Goal: Task Accomplishment & Management: Manage account settings

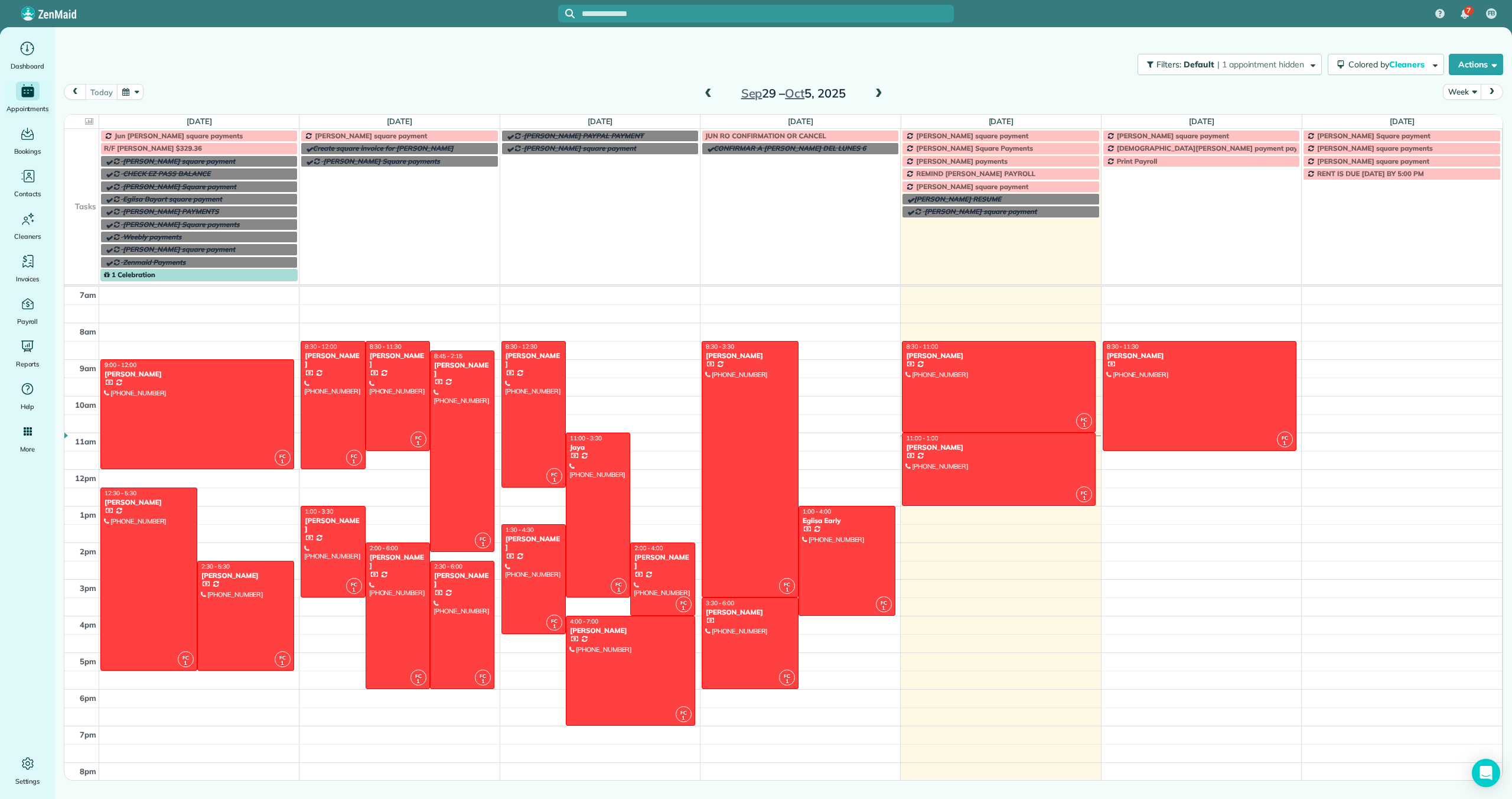
click at [949, 157] on span "[PERSON_NAME] payments" at bounding box center [962, 161] width 92 height 9
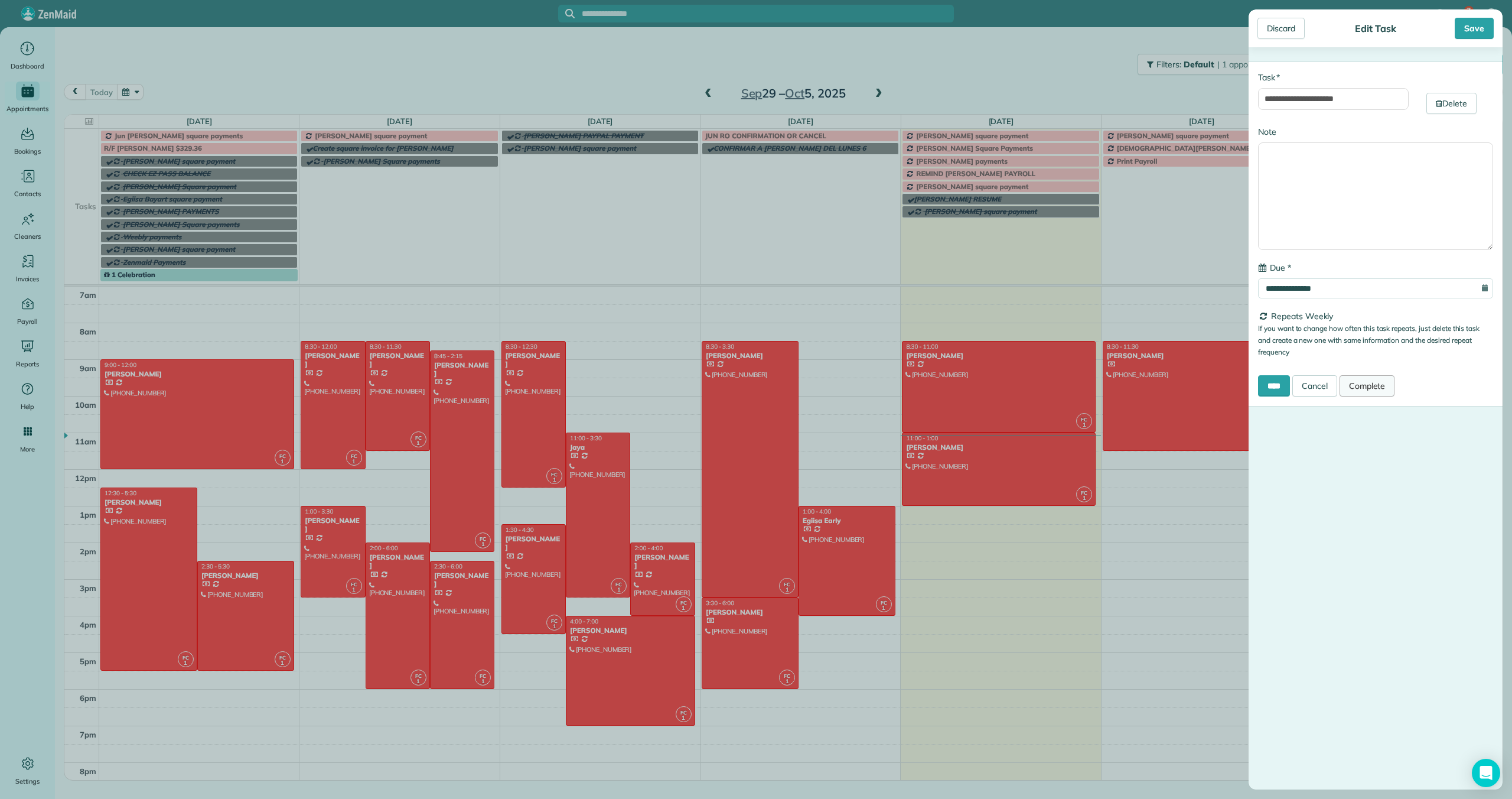
click at [1366, 387] on link "Complete" at bounding box center [1368, 386] width 56 height 21
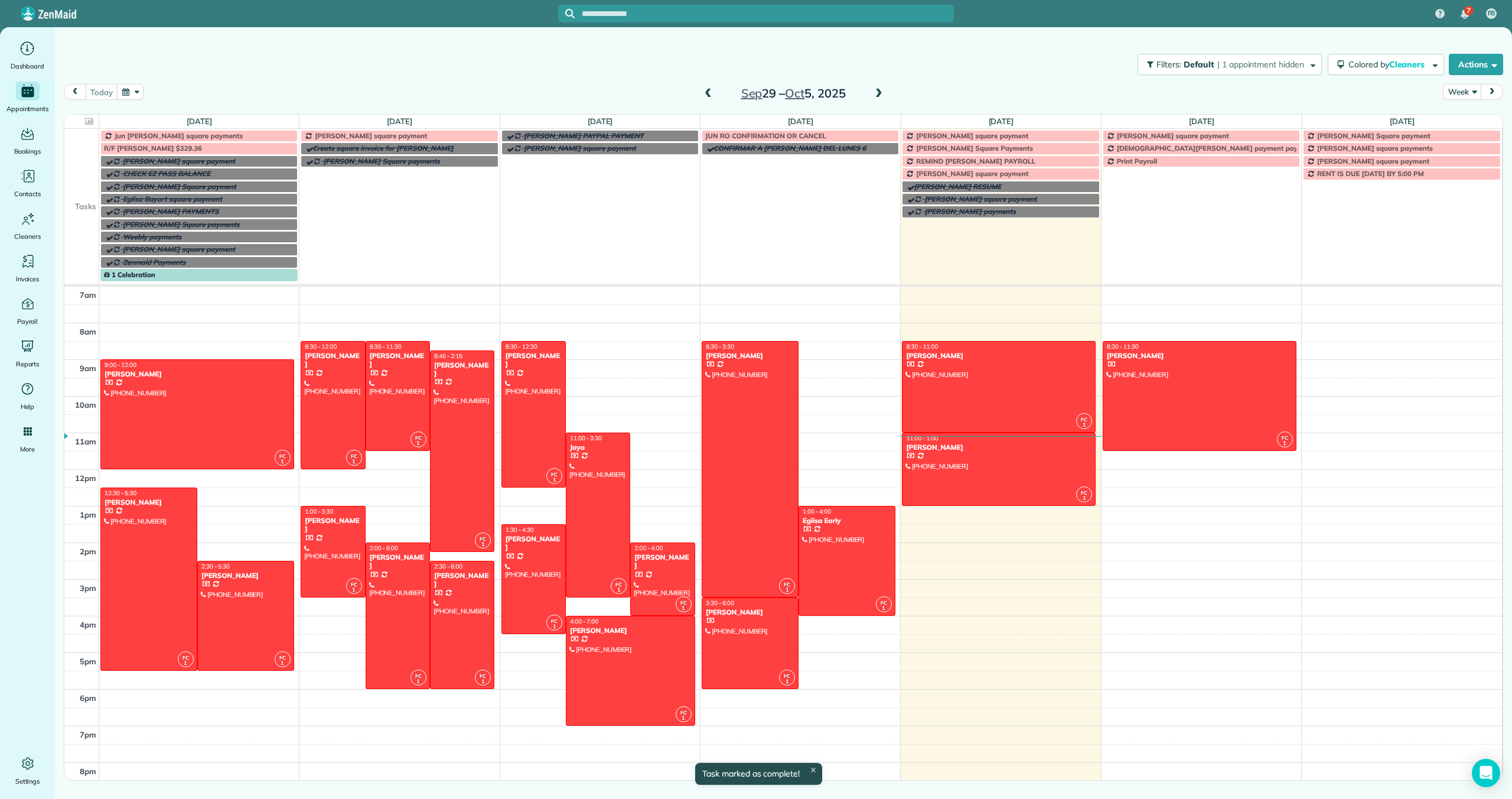
click at [877, 91] on span at bounding box center [879, 94] width 13 height 11
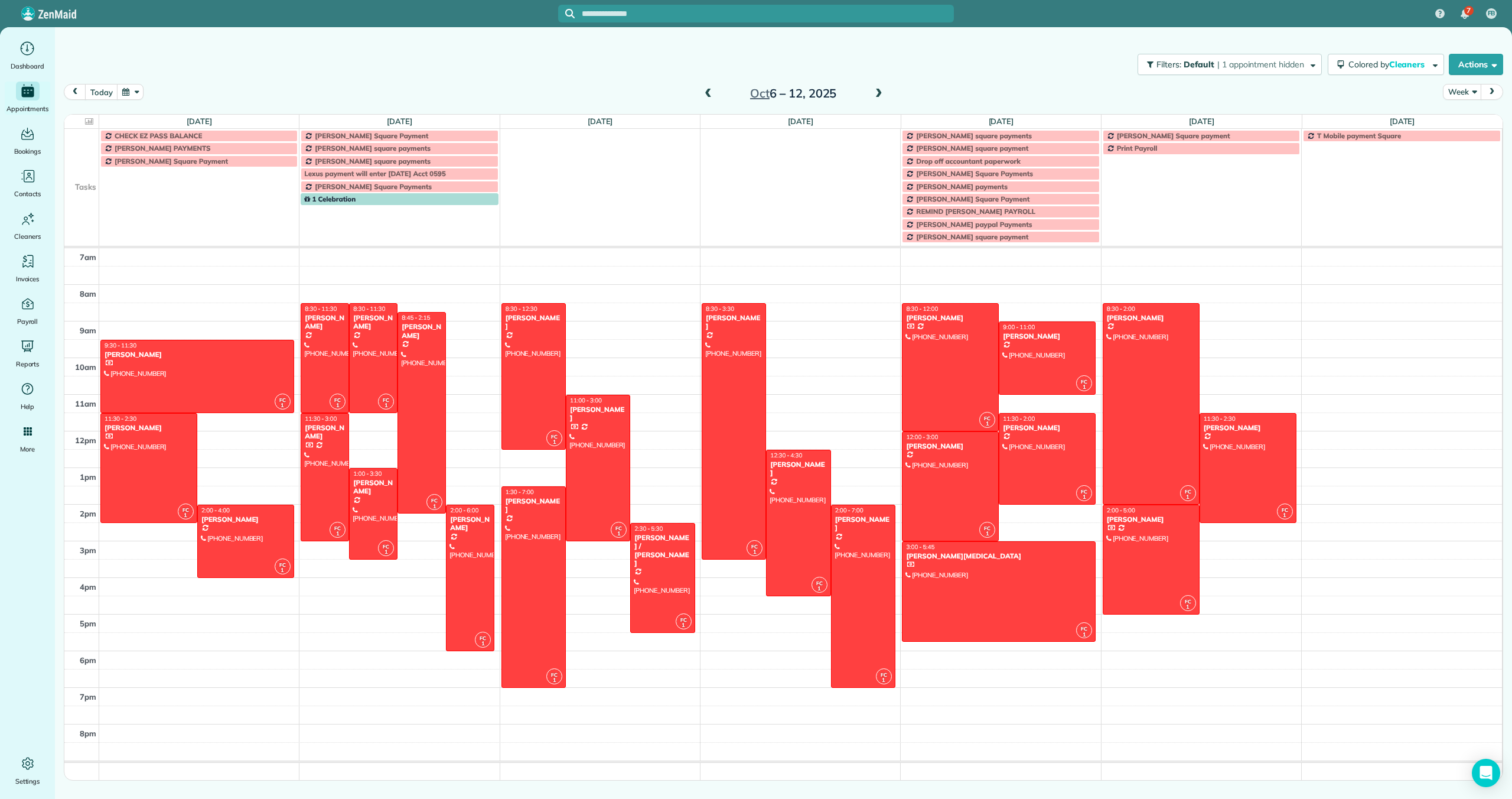
click at [878, 94] on span at bounding box center [879, 94] width 13 height 11
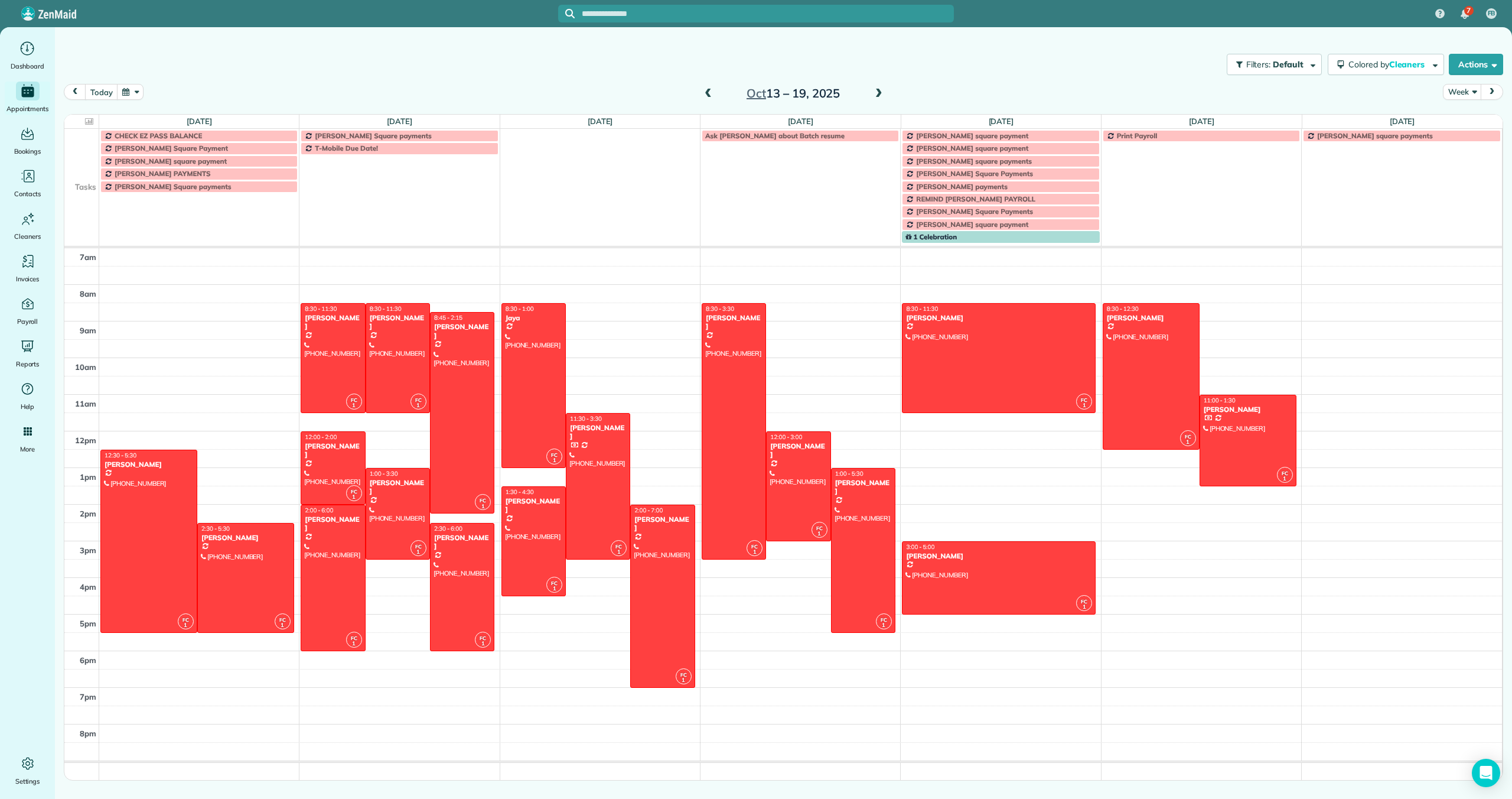
click at [880, 92] on span at bounding box center [879, 94] width 13 height 11
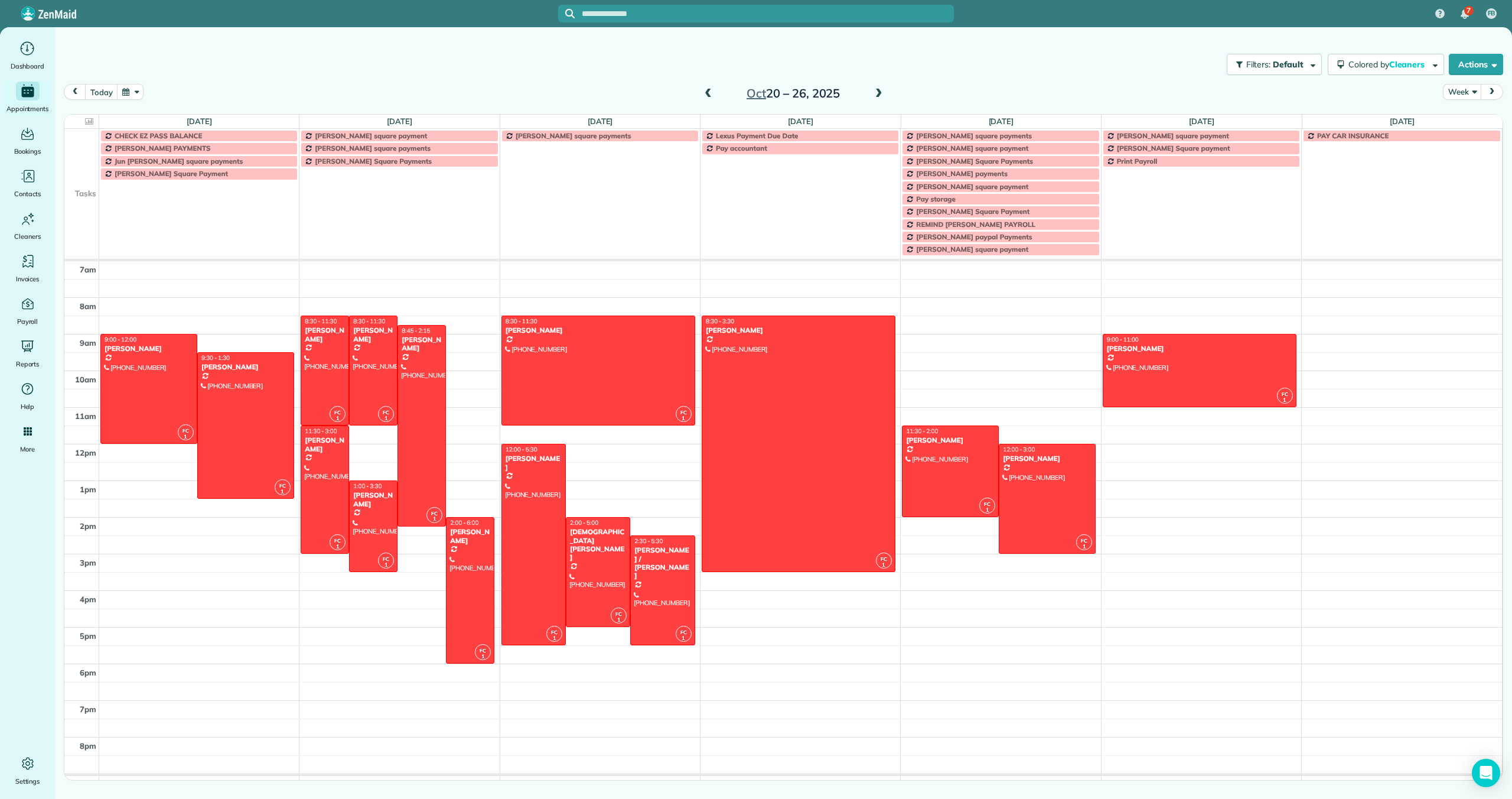
click at [880, 92] on span at bounding box center [879, 94] width 13 height 11
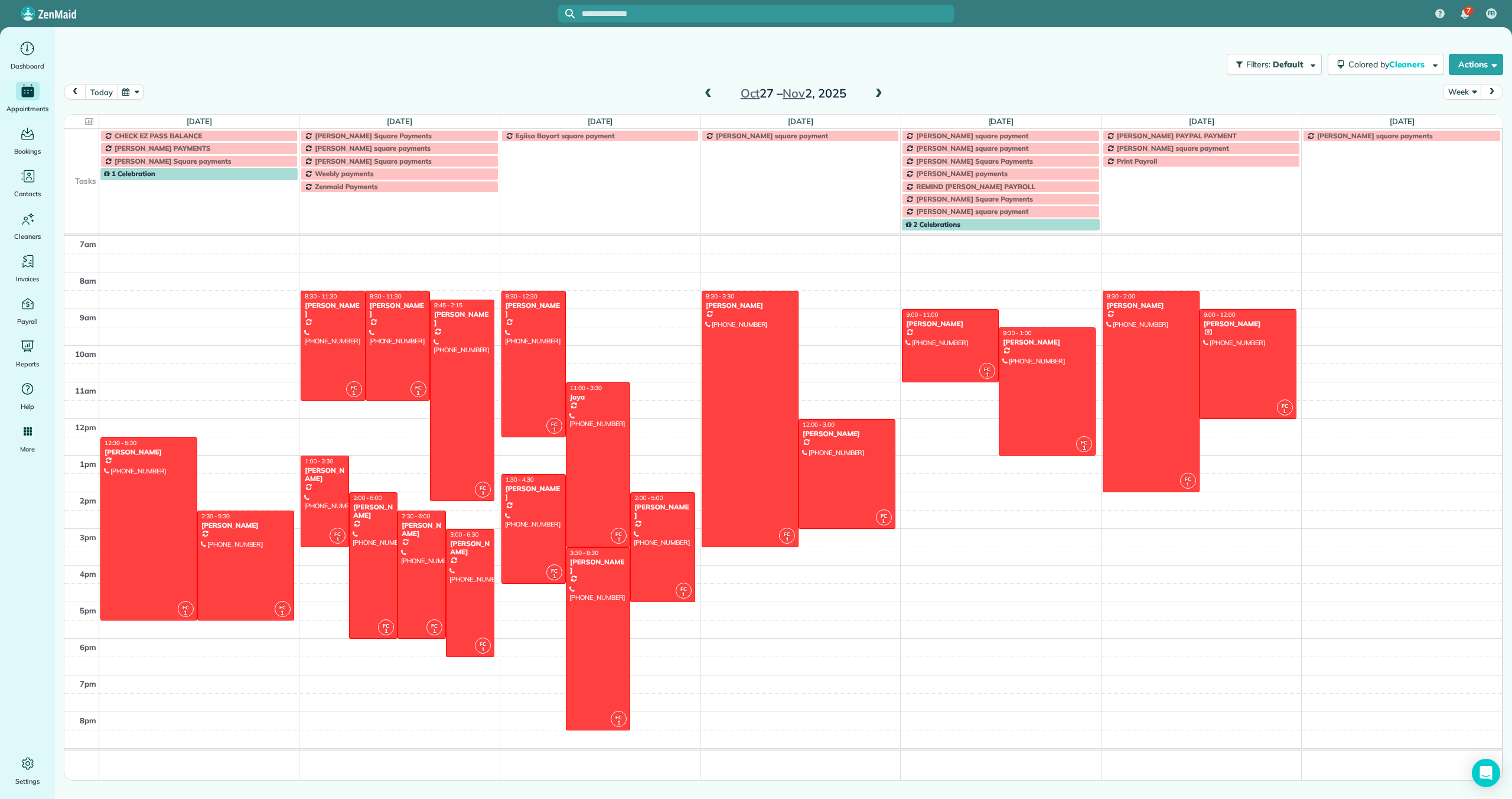
click at [98, 89] on button "today" at bounding box center [101, 92] width 33 height 16
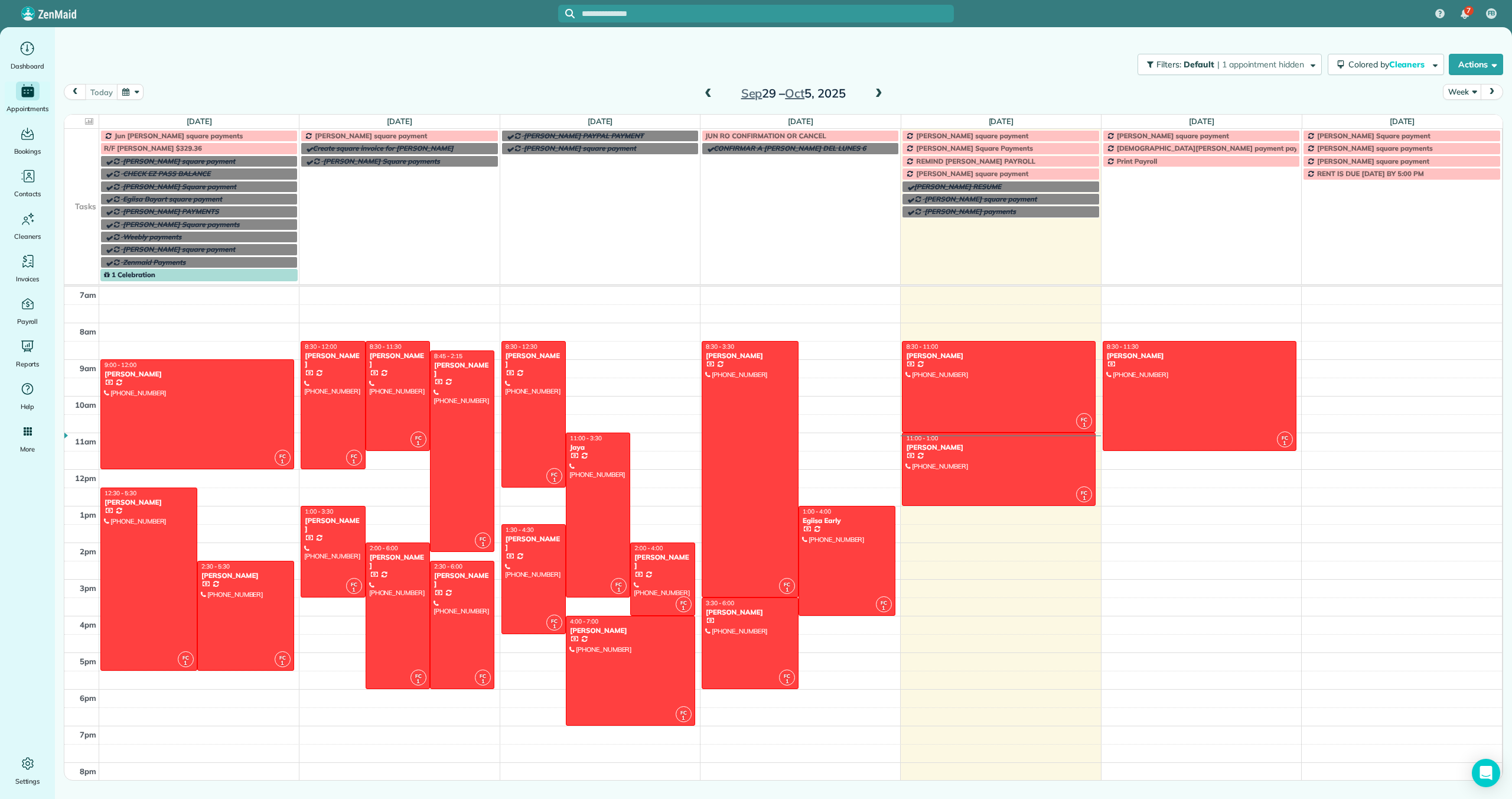
click at [879, 94] on span at bounding box center [879, 94] width 13 height 11
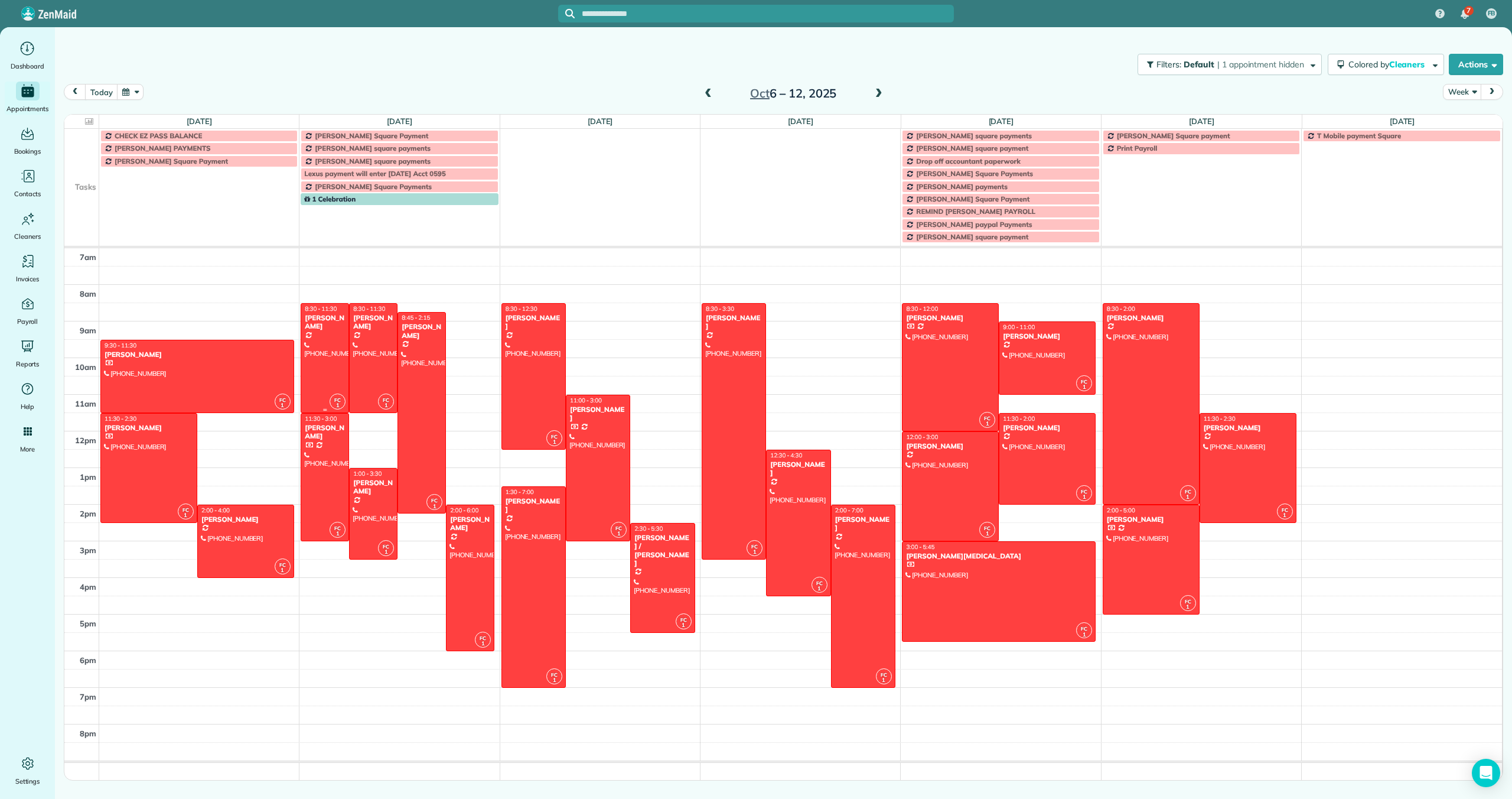
click at [320, 342] on div at bounding box center [325, 357] width 47 height 108
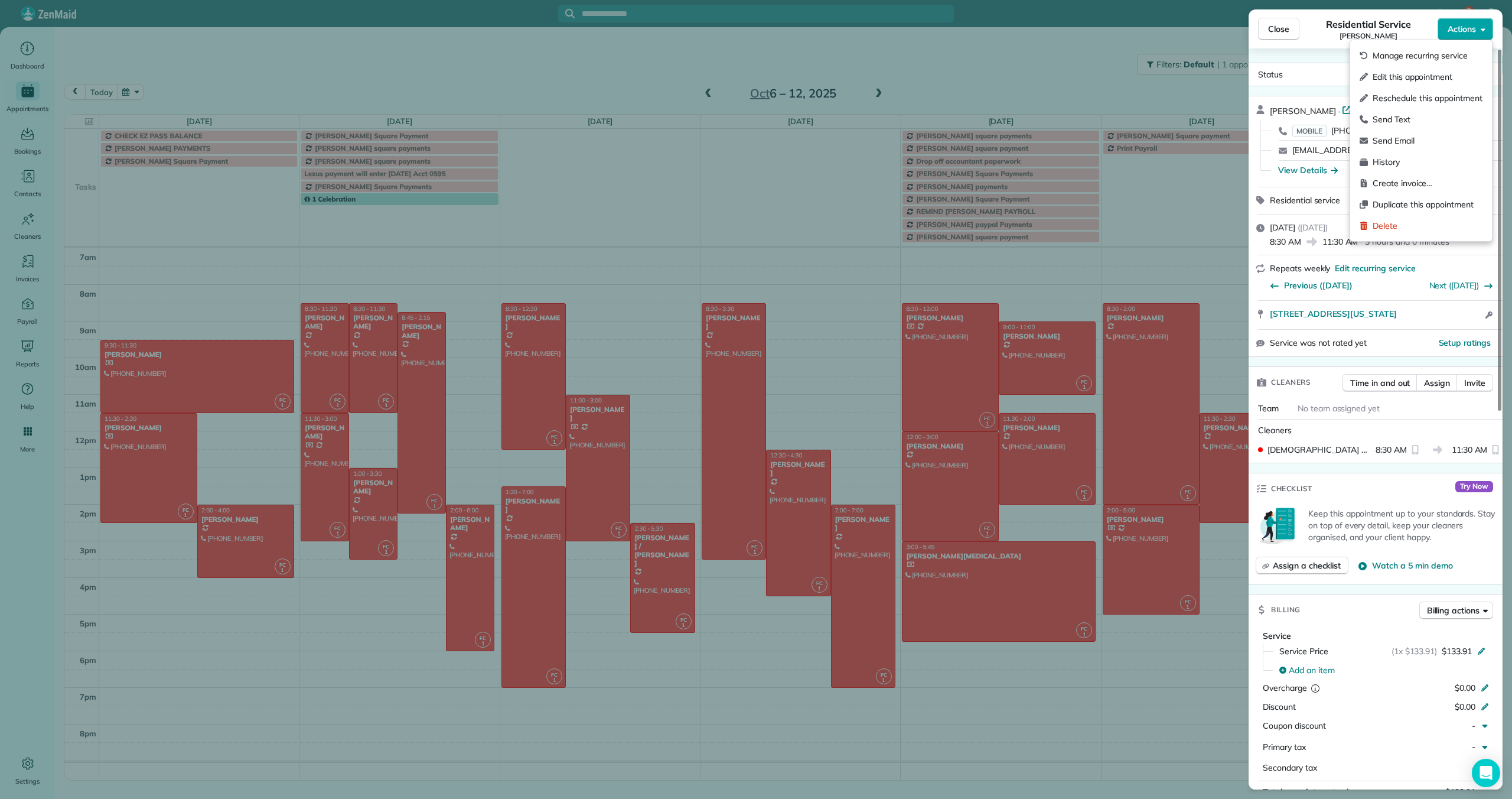
click at [1472, 28] on span "Actions" at bounding box center [1462, 29] width 28 height 12
click at [1427, 78] on span "Edit this appointment" at bounding box center [1427, 77] width 110 height 12
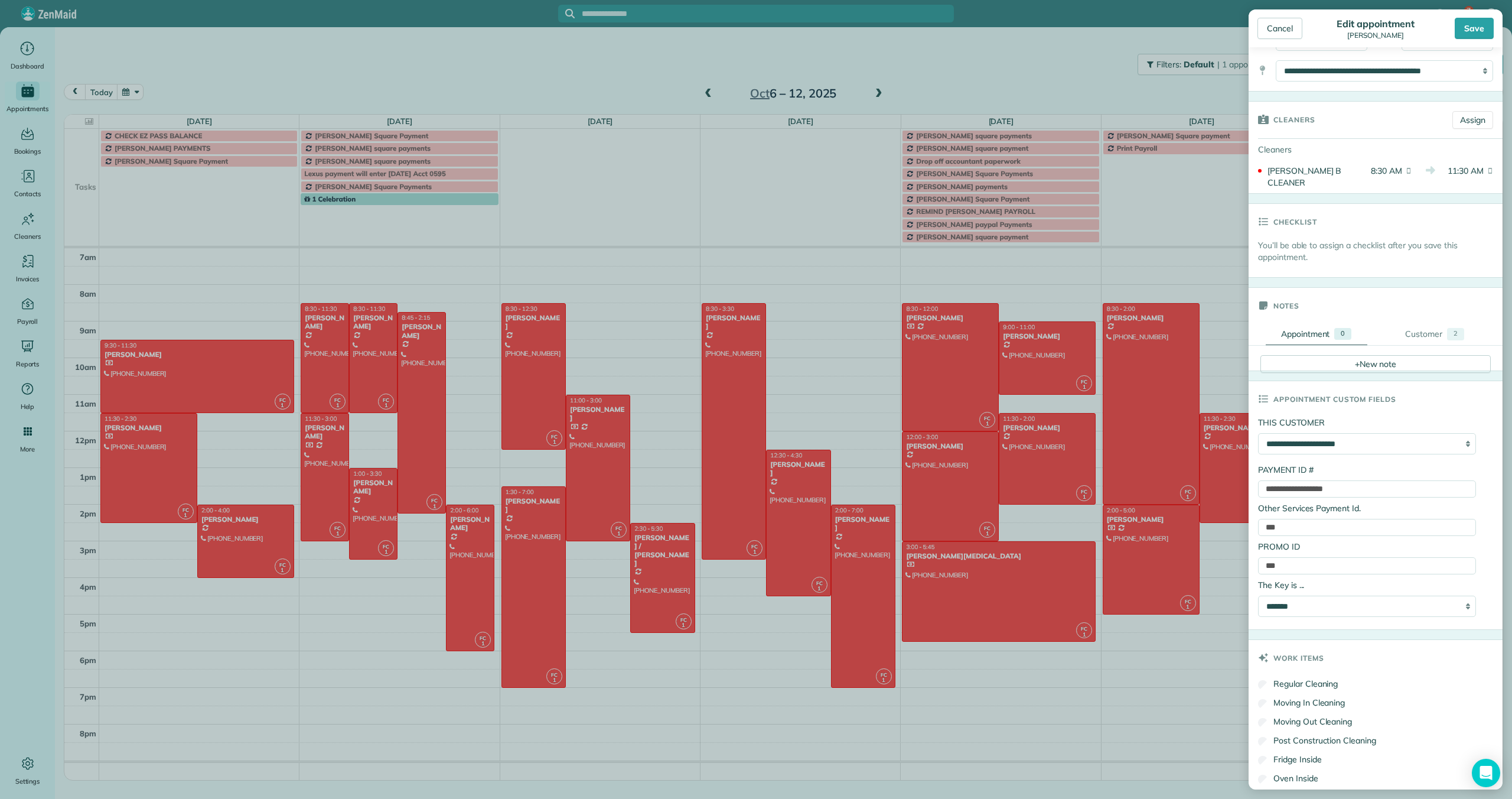
scroll to position [219, 0]
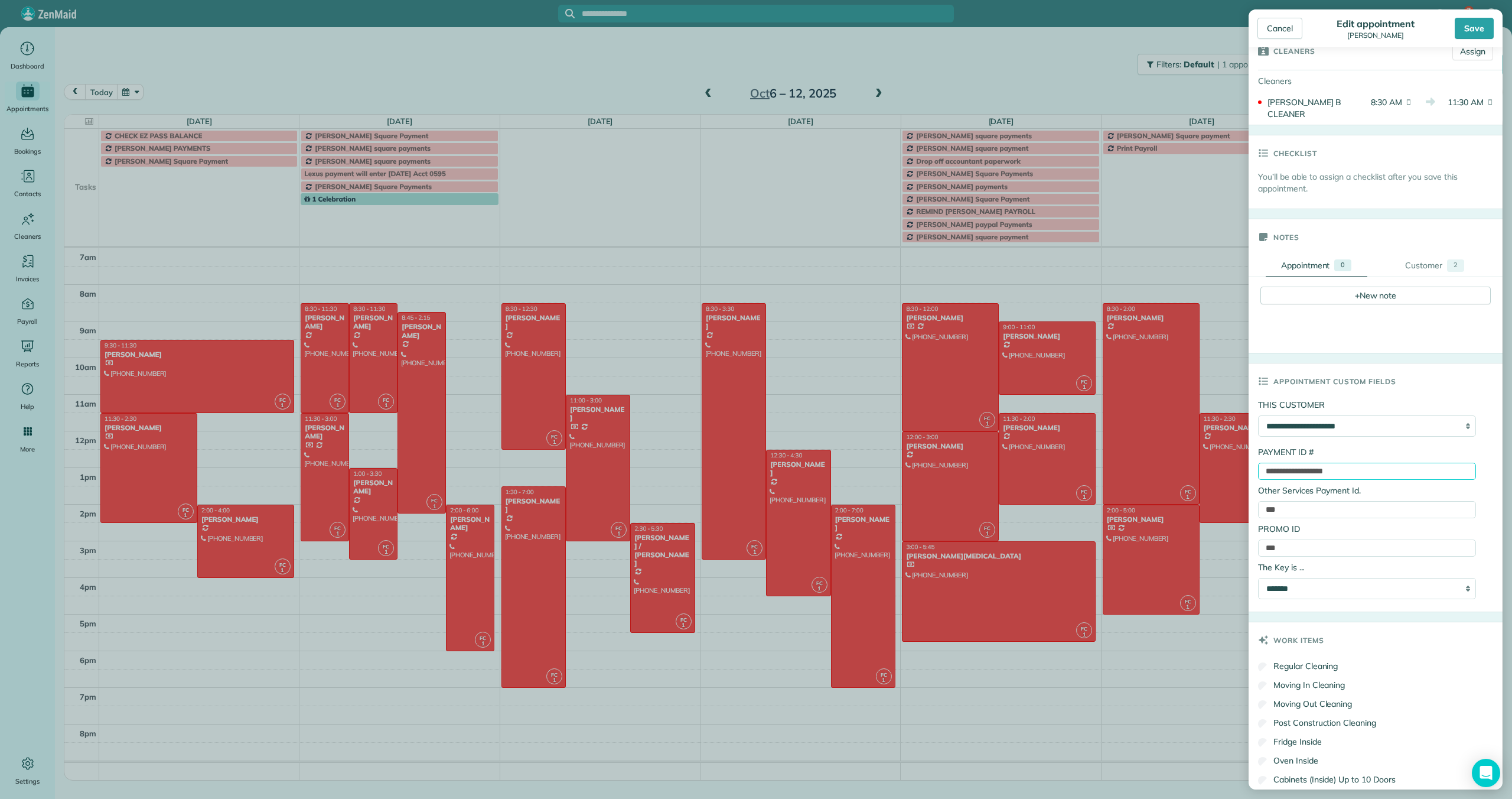
drag, startPoint x: 1366, startPoint y: 460, endPoint x: 1252, endPoint y: 460, distance: 114.0
click at [1252, 461] on div "**********" at bounding box center [1376, 506] width 254 height 213
paste input "text"
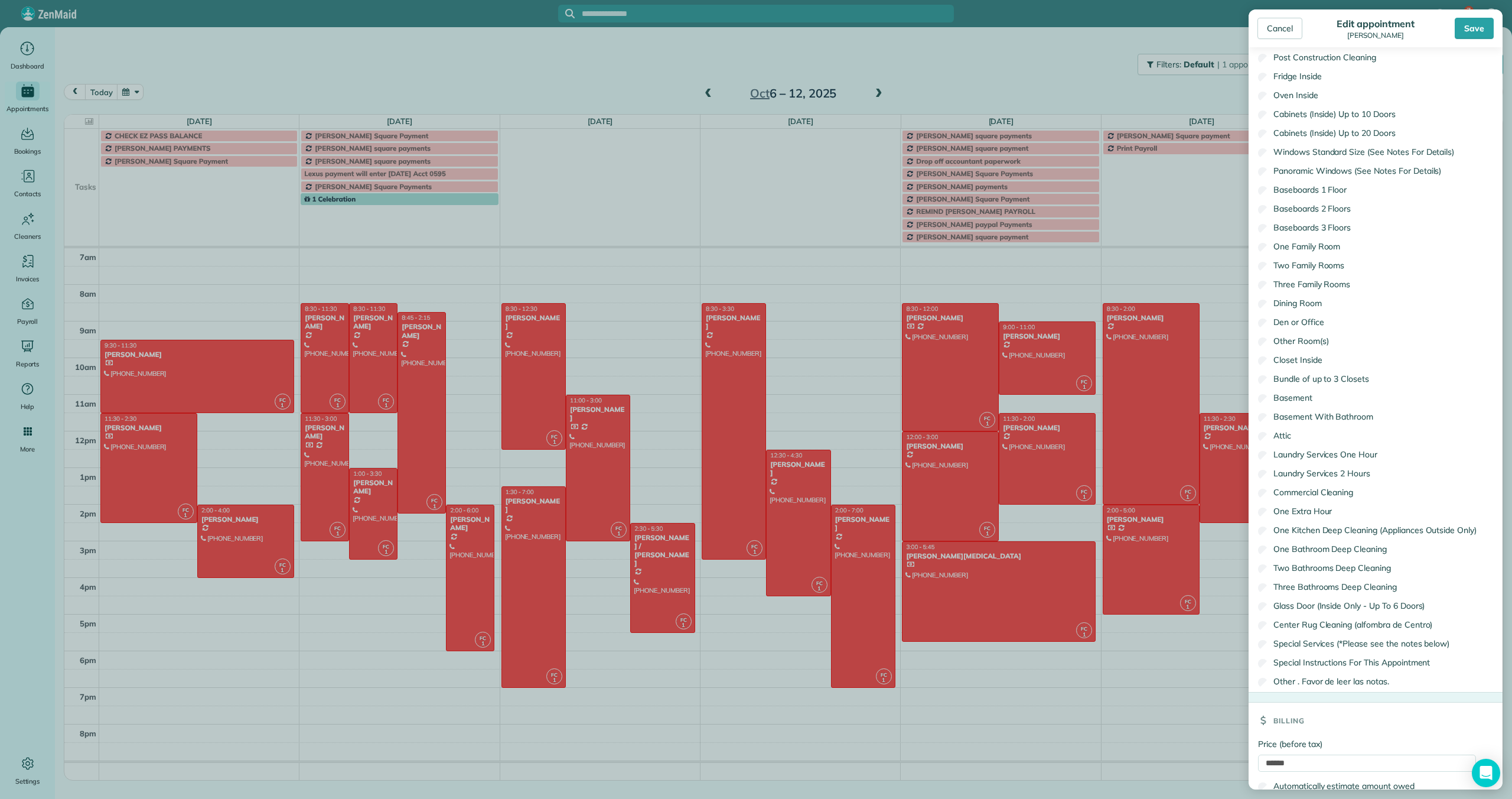
scroll to position [952, 0]
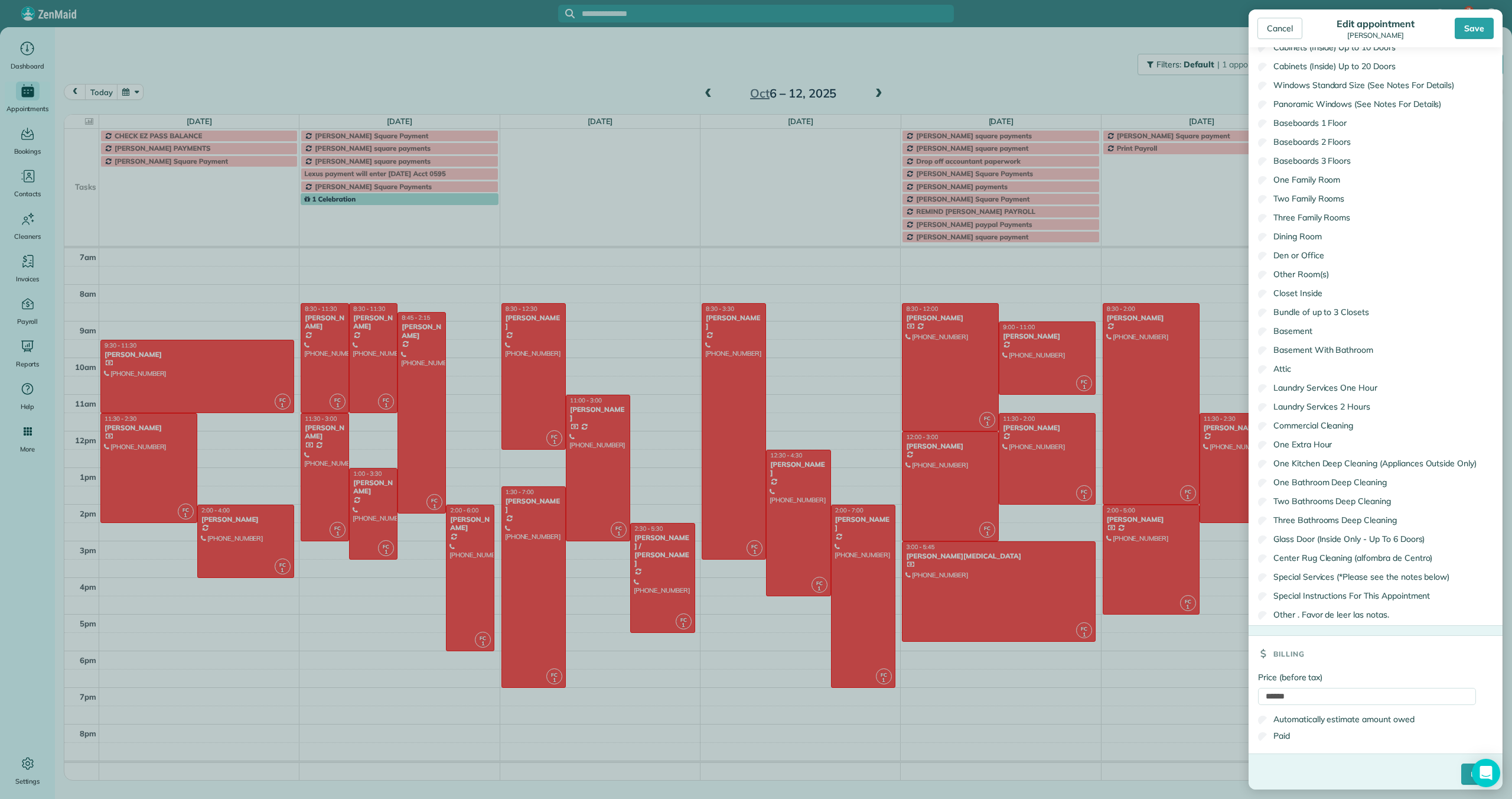
type input "**********"
click at [1461, 769] on input "****" at bounding box center [1477, 774] width 32 height 21
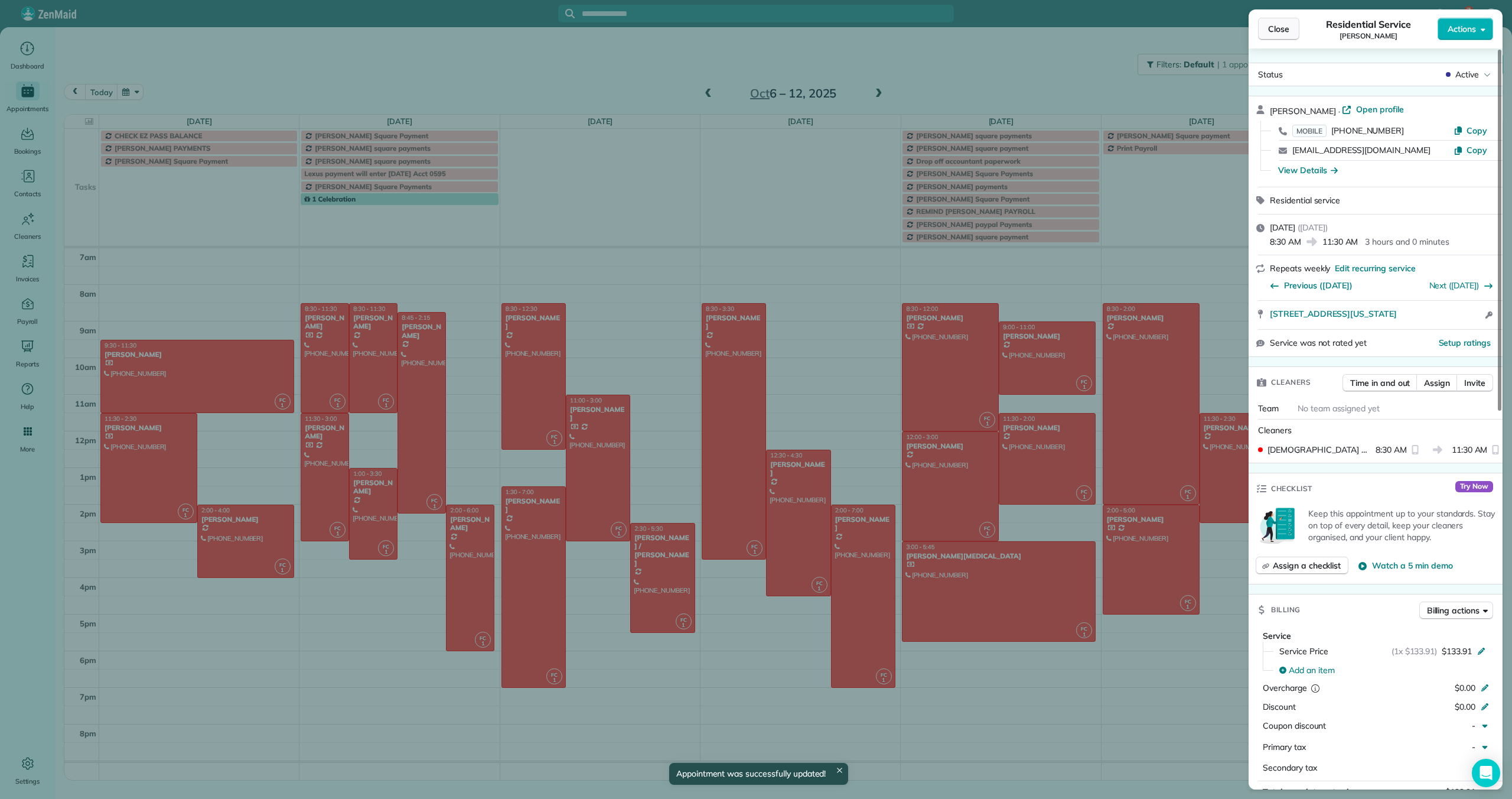
click at [1275, 28] on span "Close" at bounding box center [1278, 29] width 21 height 12
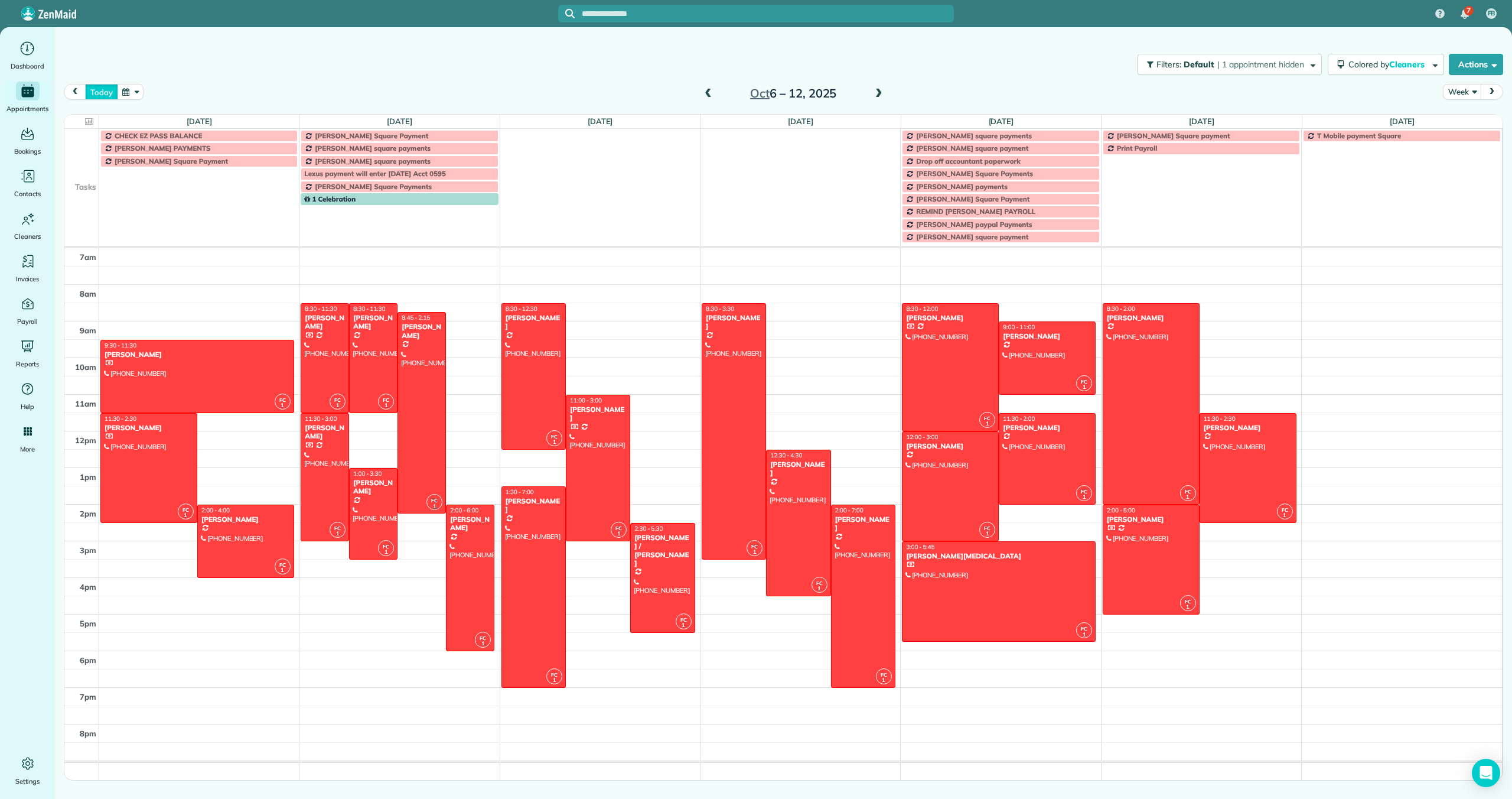
click at [101, 90] on button "today" at bounding box center [101, 92] width 33 height 16
